Goal: Information Seeking & Learning: Learn about a topic

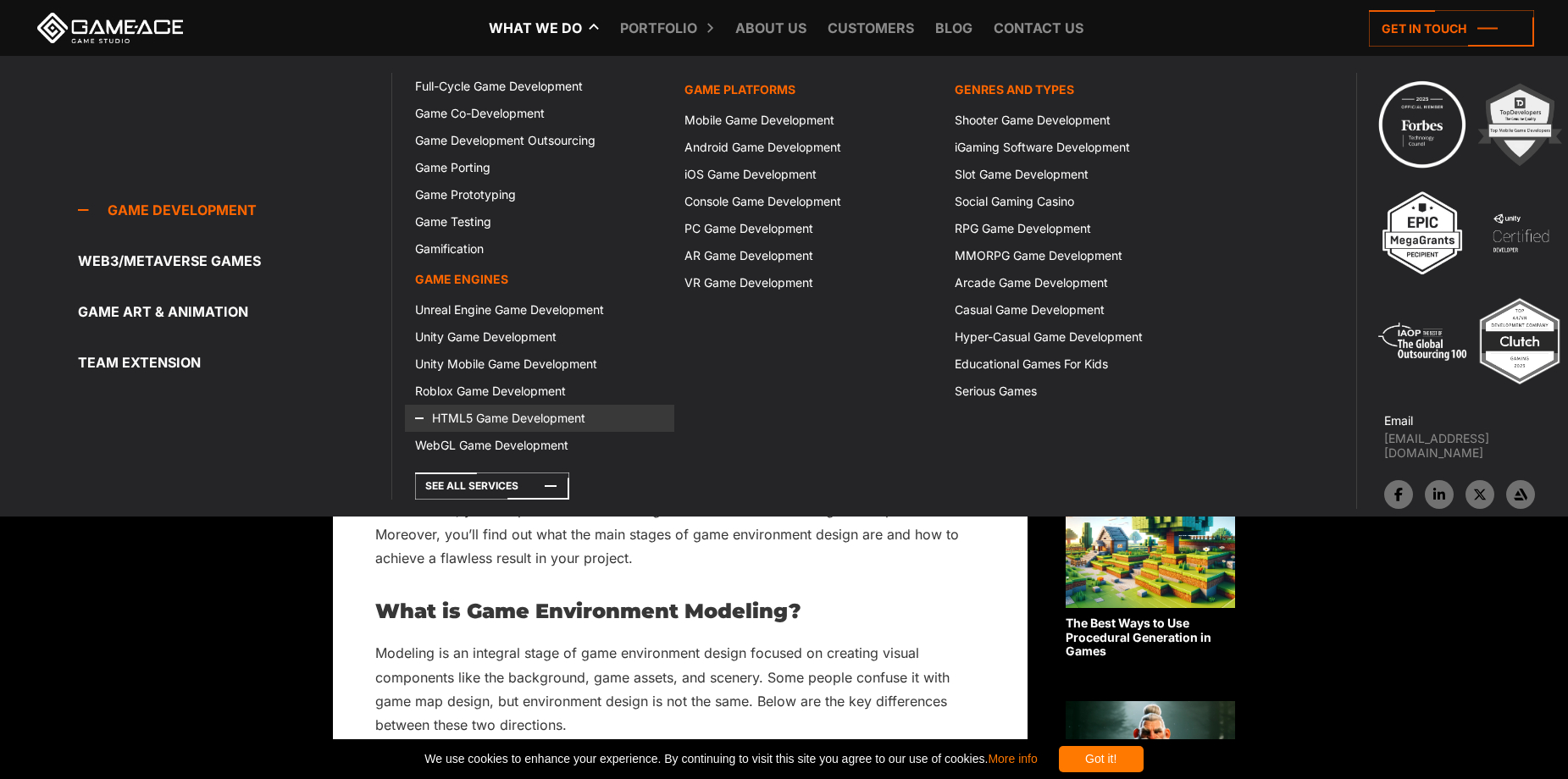
scroll to position [423, 0]
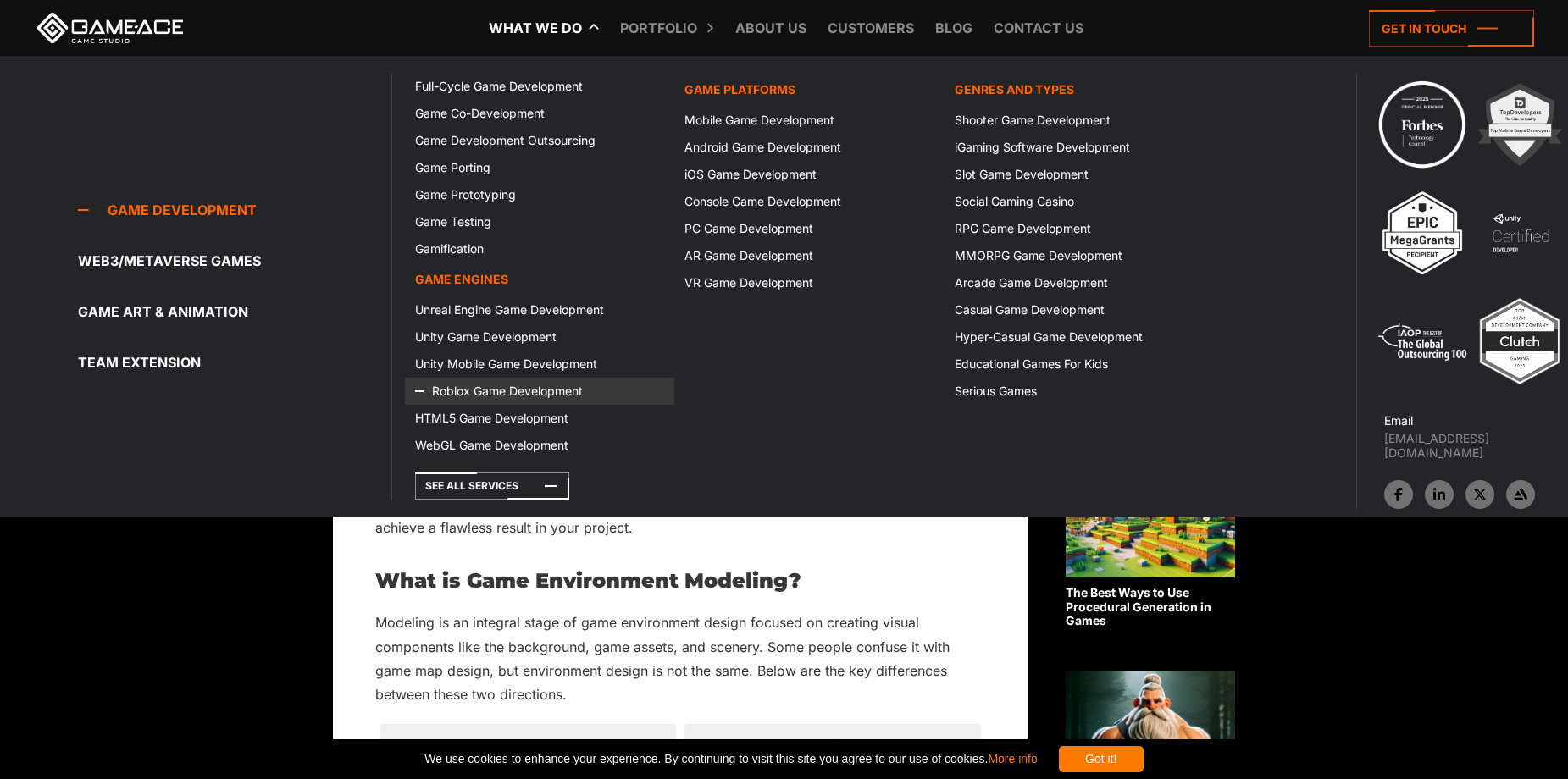
click at [489, 397] on link "Roblox Game Development" at bounding box center [540, 390] width 270 height 27
